Goal: Check status: Check status

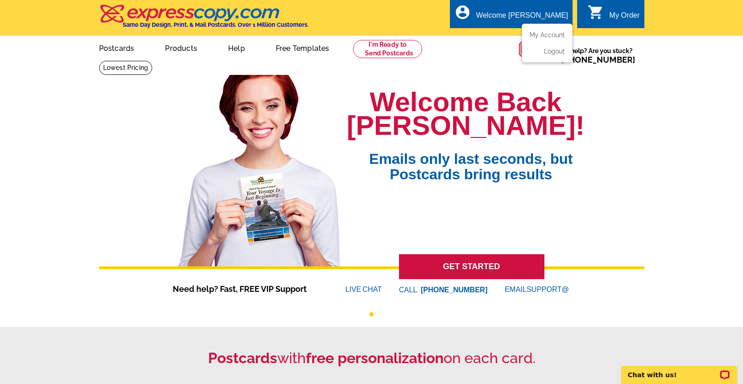
click at [515, 14] on div "Welcome [PERSON_NAME]" at bounding box center [522, 17] width 92 height 13
click at [553, 33] on link "My Account" at bounding box center [545, 35] width 39 height 8
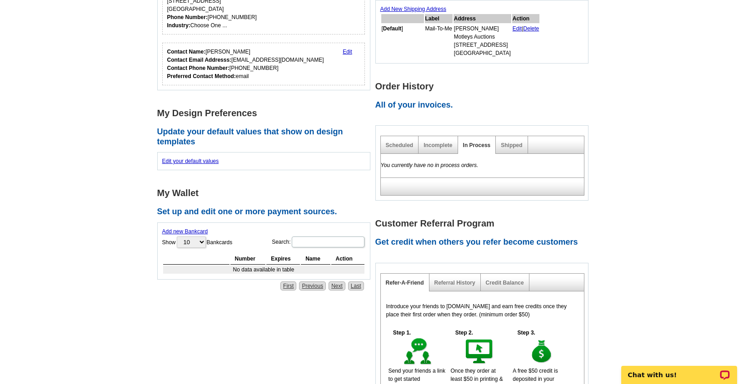
scroll to position [180, 0]
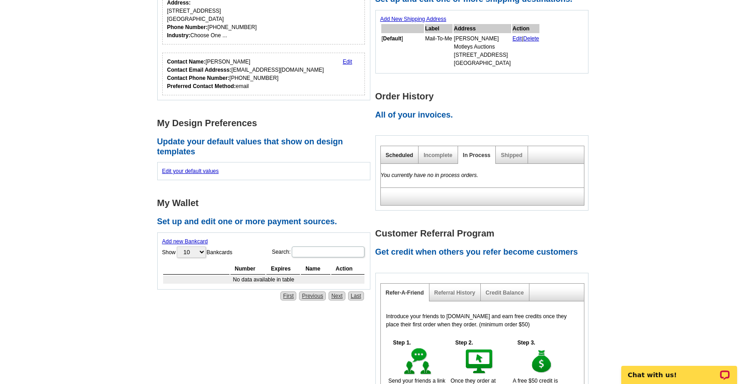
click at [401, 153] on link "Scheduled" at bounding box center [400, 155] width 28 height 6
click at [427, 155] on link "Incomplete" at bounding box center [437, 155] width 29 height 6
click at [470, 156] on link "In Process" at bounding box center [477, 155] width 28 height 6
click at [510, 158] on link "Shipped" at bounding box center [511, 155] width 21 height 6
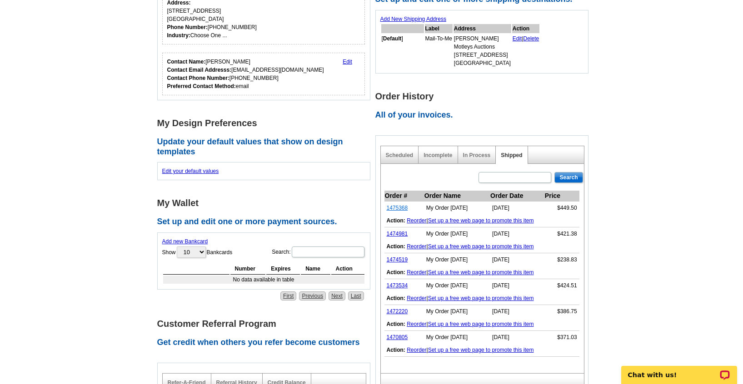
click at [397, 206] on link "1475368" at bounding box center [397, 208] width 21 height 6
